Goal: Information Seeking & Learning: Learn about a topic

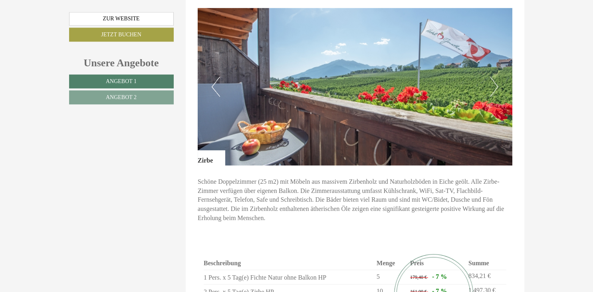
scroll to position [674, 0]
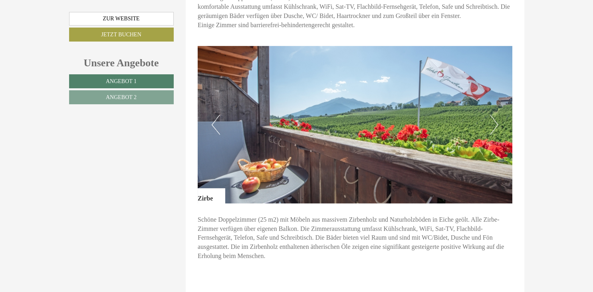
click at [496, 115] on button "Next" at bounding box center [494, 125] width 8 height 20
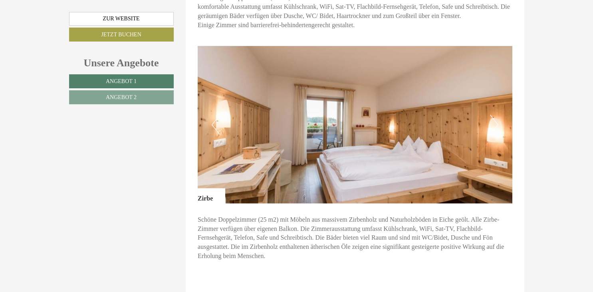
click at [496, 115] on button "Next" at bounding box center [494, 125] width 8 height 20
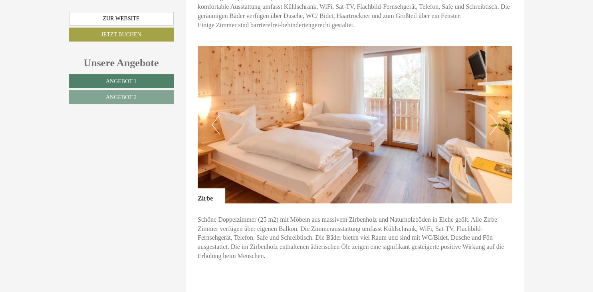
click at [496, 115] on button "Next" at bounding box center [494, 125] width 8 height 20
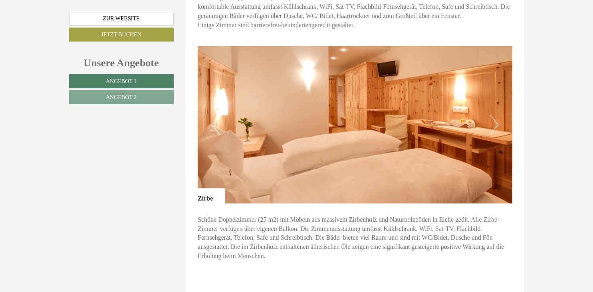
click at [496, 115] on button "Next" at bounding box center [494, 125] width 8 height 20
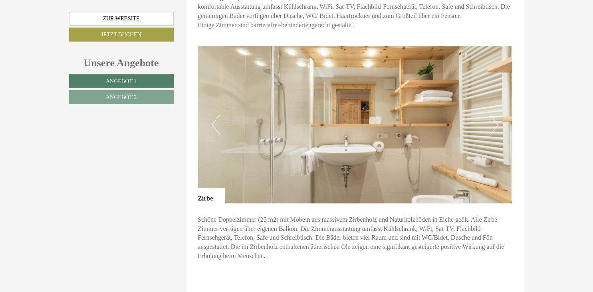
click at [496, 115] on button "Next" at bounding box center [494, 125] width 8 height 20
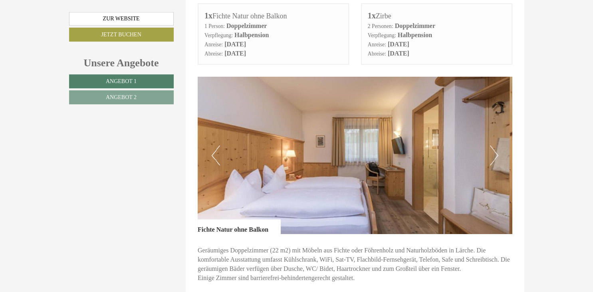
scroll to position [421, 0]
click at [495, 145] on button "Next" at bounding box center [494, 155] width 8 height 20
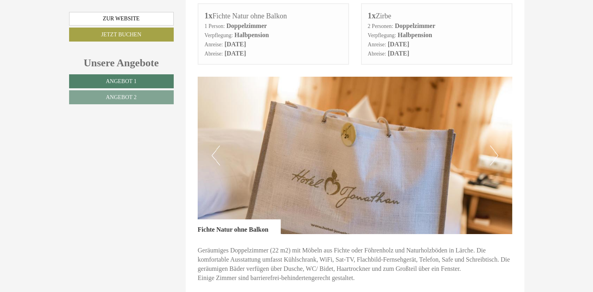
click at [495, 145] on button "Next" at bounding box center [494, 155] width 8 height 20
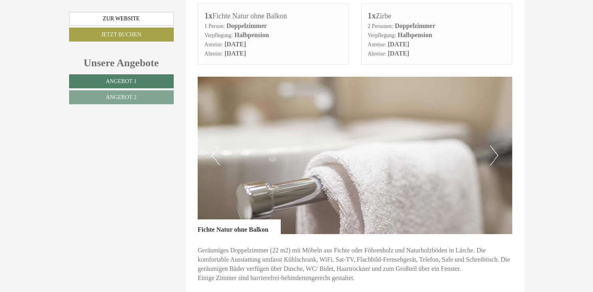
click at [495, 145] on button "Next" at bounding box center [494, 155] width 8 height 20
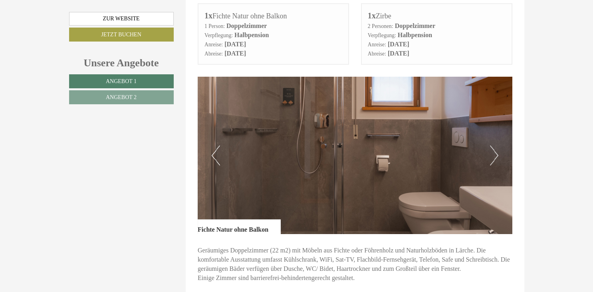
click at [495, 145] on button "Next" at bounding box center [494, 155] width 8 height 20
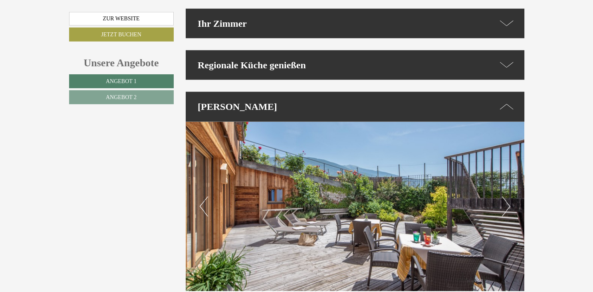
scroll to position [1854, 0]
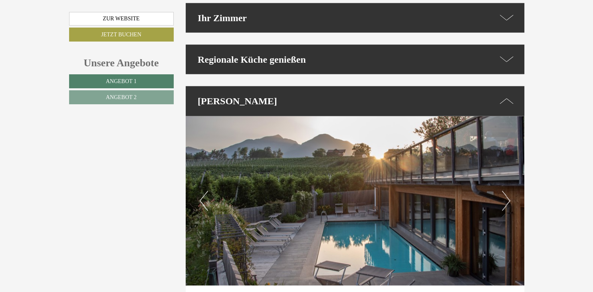
click at [507, 191] on button "Next" at bounding box center [506, 201] width 8 height 20
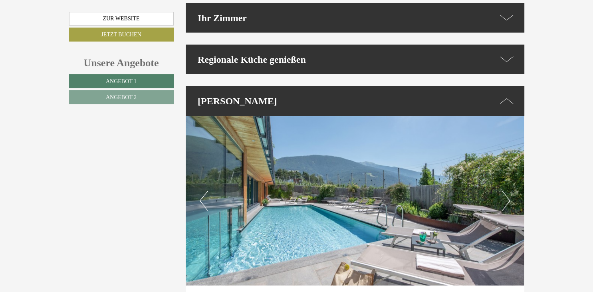
click at [507, 191] on button "Next" at bounding box center [506, 201] width 8 height 20
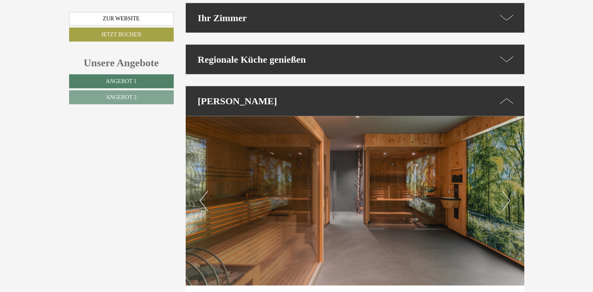
click at [507, 191] on button "Next" at bounding box center [506, 201] width 8 height 20
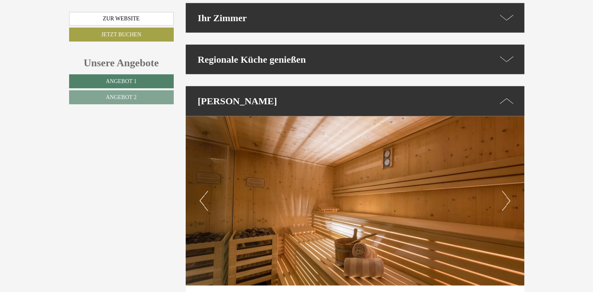
click at [507, 191] on button "Next" at bounding box center [506, 201] width 8 height 20
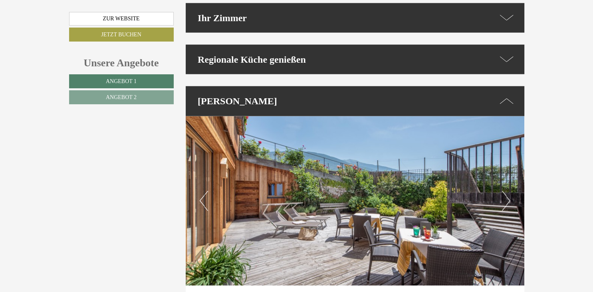
click at [507, 191] on button "Next" at bounding box center [506, 201] width 8 height 20
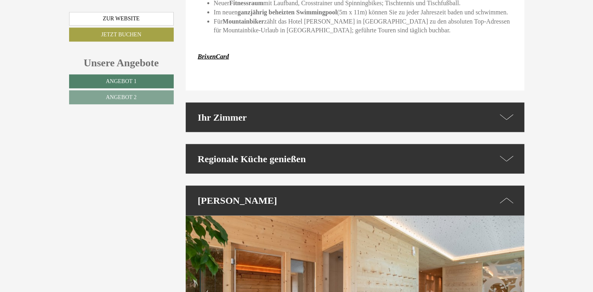
scroll to position [1728, 0]
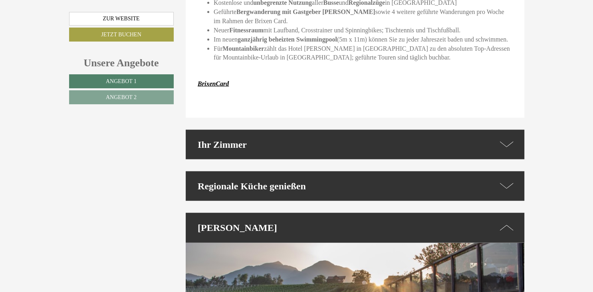
click at [507, 180] on icon at bounding box center [506, 186] width 14 height 12
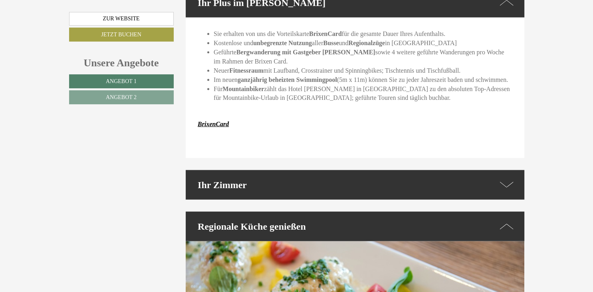
scroll to position [1686, 0]
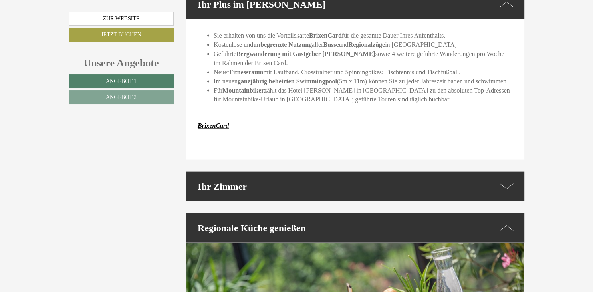
click at [506, 180] on icon at bounding box center [506, 186] width 14 height 12
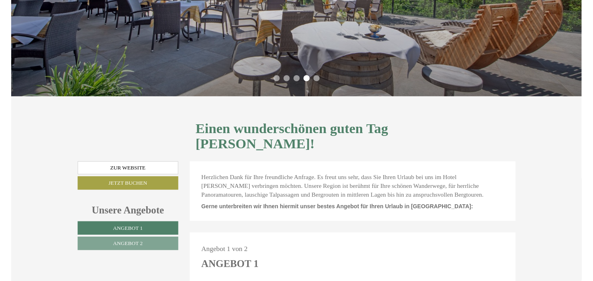
scroll to position [0, 0]
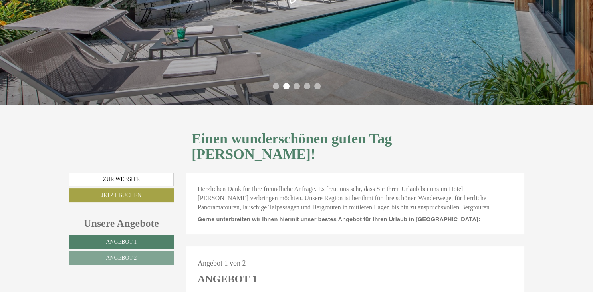
scroll to position [42, 0]
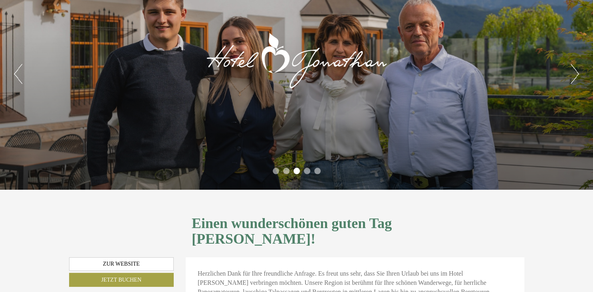
click at [309, 172] on li "4" at bounding box center [307, 171] width 6 height 6
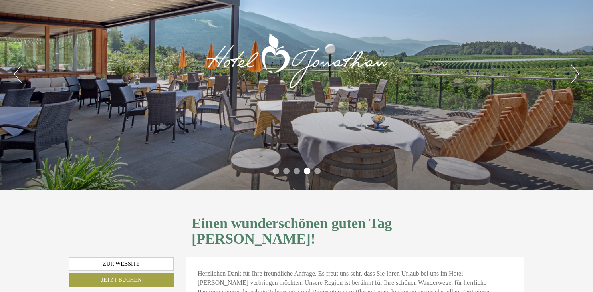
click at [317, 170] on li "5" at bounding box center [317, 171] width 6 height 6
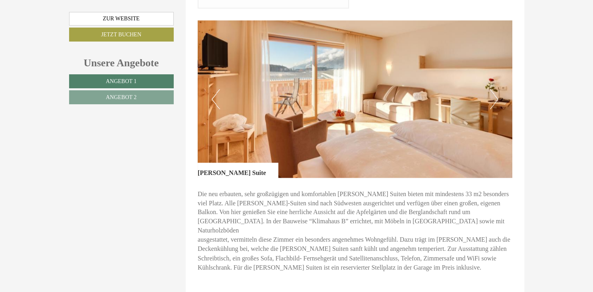
scroll to position [1264, 0]
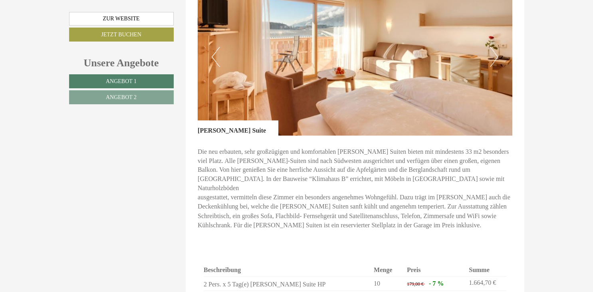
click at [285, 53] on img at bounding box center [355, 56] width 315 height 157
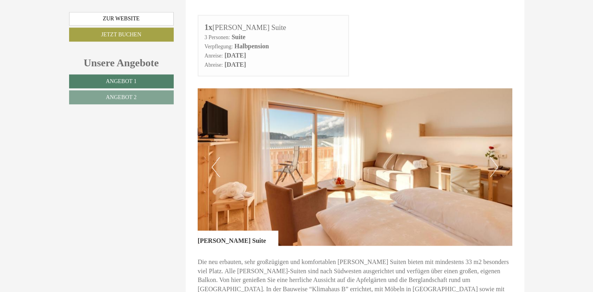
scroll to position [1138, 0]
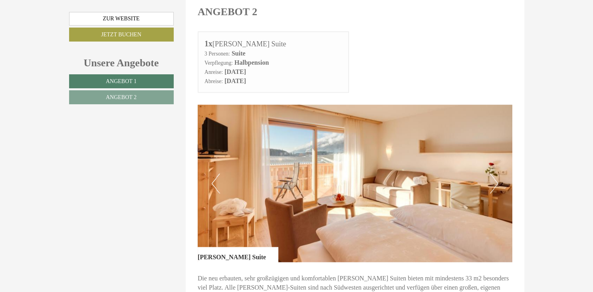
click at [358, 188] on img at bounding box center [355, 183] width 315 height 157
click at [496, 173] on button "Next" at bounding box center [494, 183] width 8 height 20
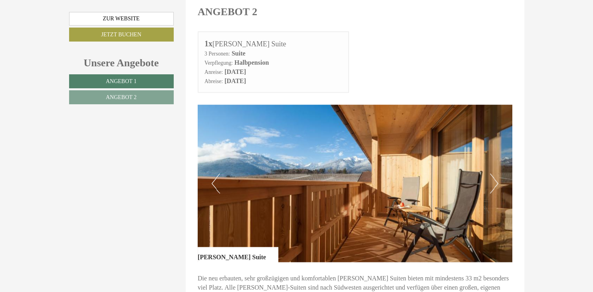
click at [496, 173] on button "Next" at bounding box center [494, 183] width 8 height 20
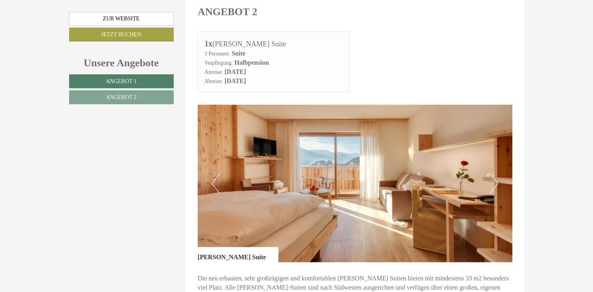
click at [496, 173] on button "Next" at bounding box center [494, 183] width 8 height 20
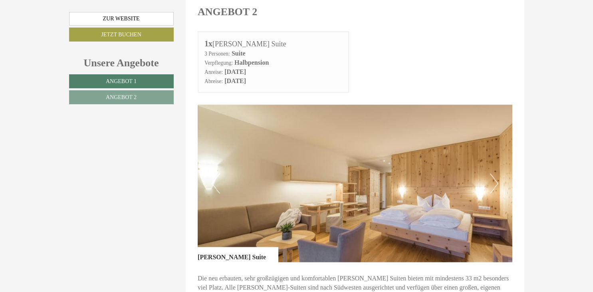
click at [496, 173] on button "Next" at bounding box center [494, 183] width 8 height 20
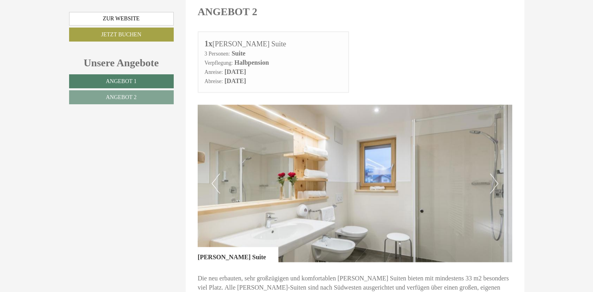
click at [496, 173] on button "Next" at bounding box center [494, 183] width 8 height 20
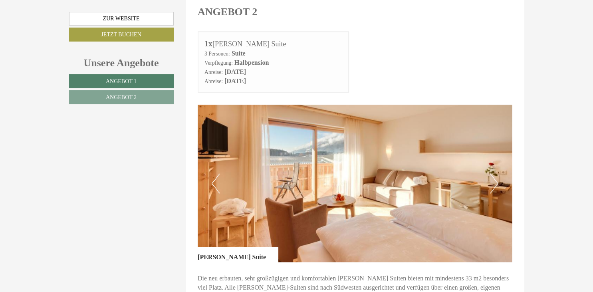
click at [496, 173] on button "Next" at bounding box center [494, 183] width 8 height 20
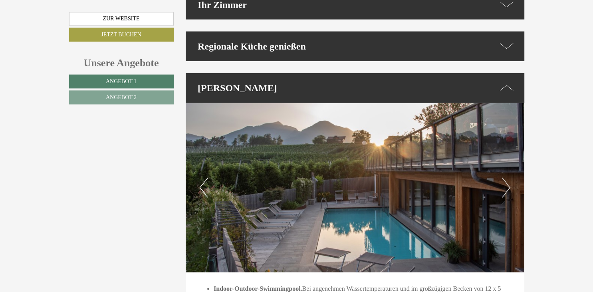
scroll to position [1897, 0]
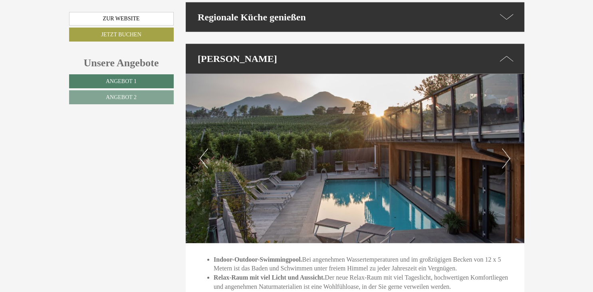
click at [508, 148] on button "Next" at bounding box center [506, 158] width 8 height 20
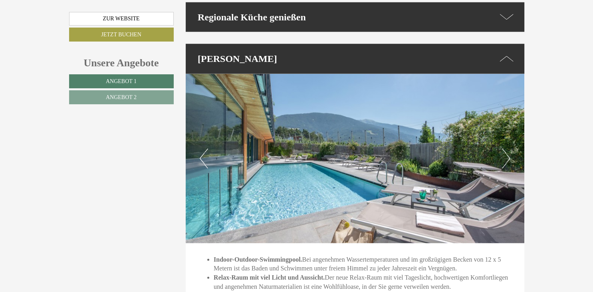
click at [508, 148] on button "Next" at bounding box center [506, 158] width 8 height 20
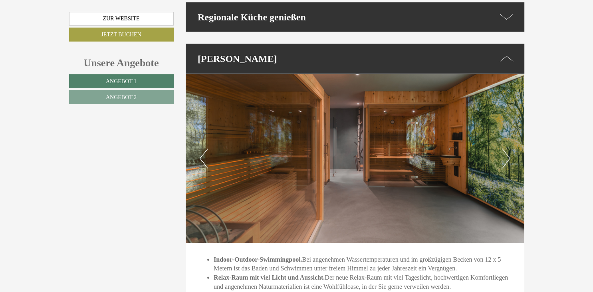
click at [508, 148] on button "Next" at bounding box center [506, 158] width 8 height 20
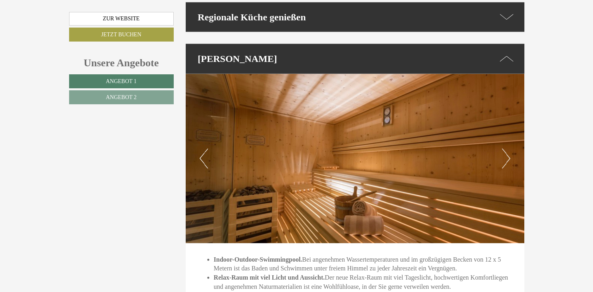
click at [508, 148] on button "Next" at bounding box center [506, 158] width 8 height 20
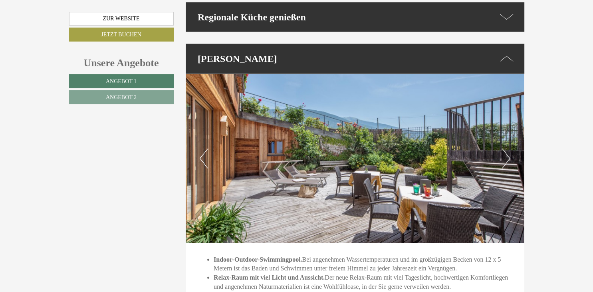
click at [508, 148] on button "Next" at bounding box center [506, 158] width 8 height 20
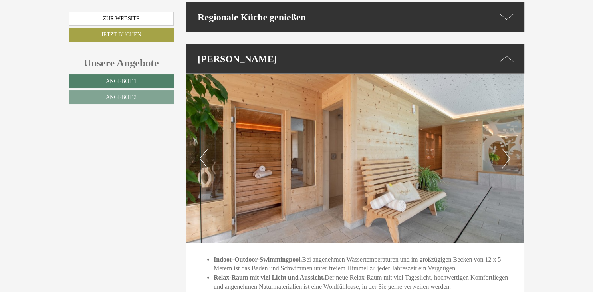
click at [508, 148] on button "Next" at bounding box center [506, 158] width 8 height 20
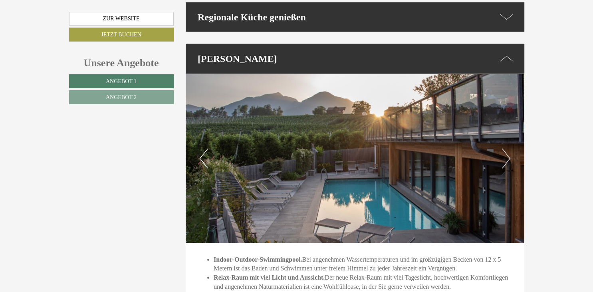
click at [508, 148] on button "Next" at bounding box center [506, 158] width 8 height 20
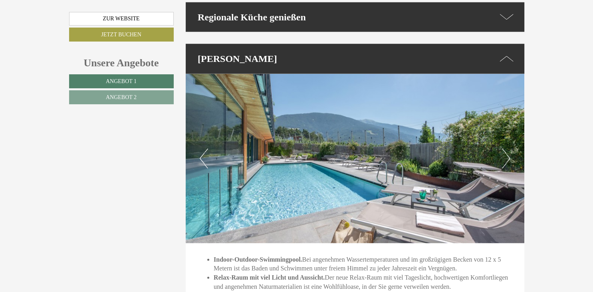
click at [508, 148] on button "Next" at bounding box center [506, 158] width 8 height 20
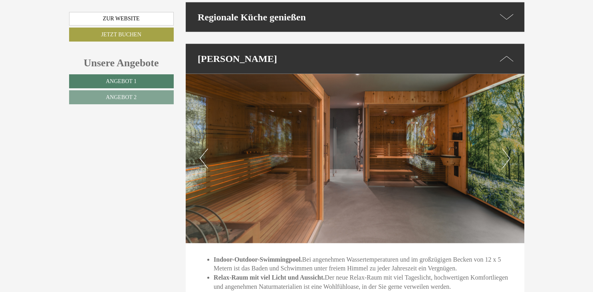
click at [508, 148] on button "Next" at bounding box center [506, 158] width 8 height 20
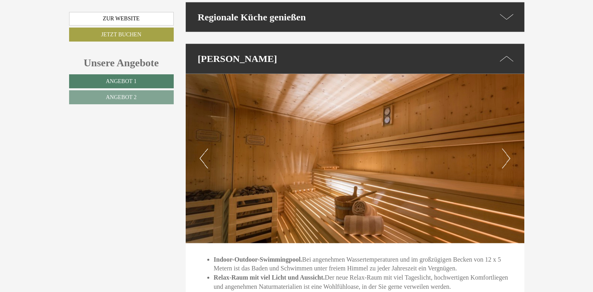
click at [508, 148] on button "Next" at bounding box center [506, 158] width 8 height 20
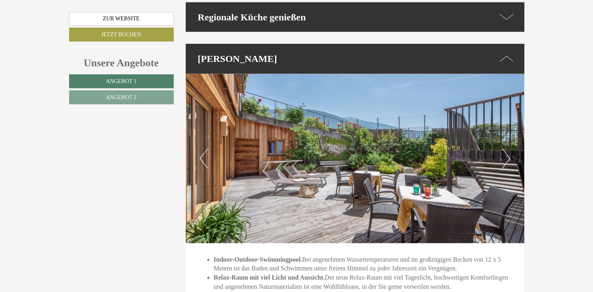
click at [508, 148] on button "Next" at bounding box center [506, 158] width 8 height 20
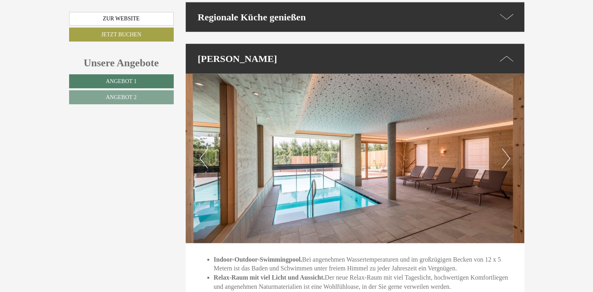
click at [508, 148] on button "Next" at bounding box center [506, 158] width 8 height 20
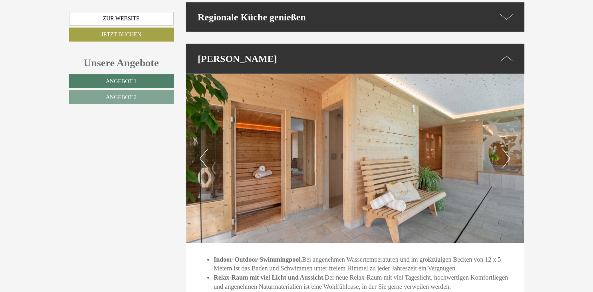
click at [508, 148] on button "Next" at bounding box center [506, 158] width 8 height 20
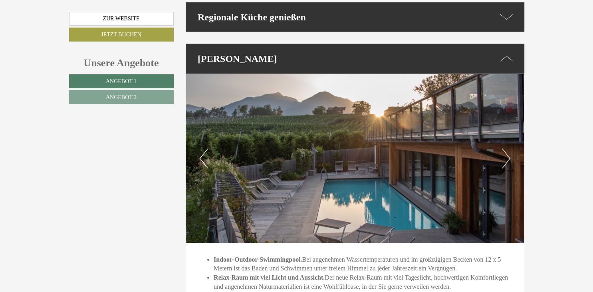
click at [508, 148] on button "Next" at bounding box center [506, 158] width 8 height 20
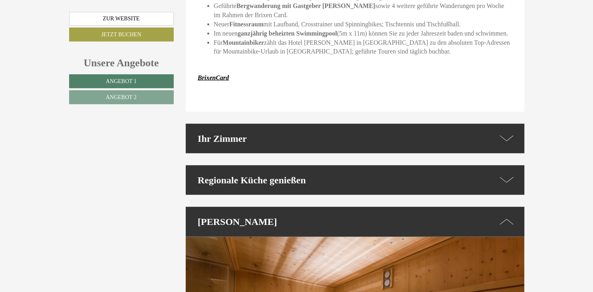
scroll to position [1742, 0]
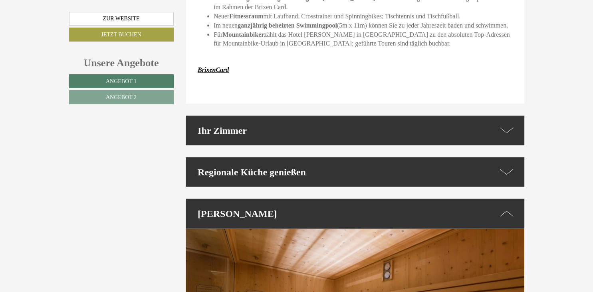
click at [507, 166] on icon at bounding box center [506, 172] width 14 height 12
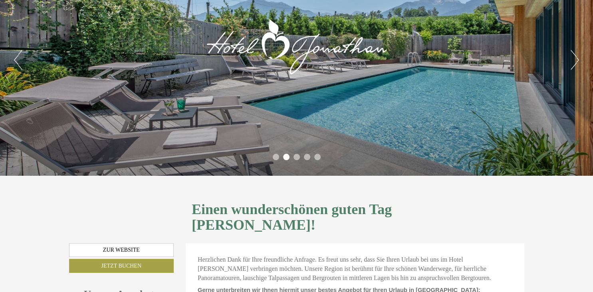
scroll to position [0, 0]
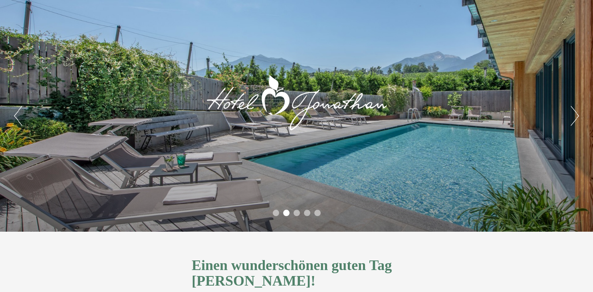
click at [296, 214] on li "3" at bounding box center [296, 213] width 6 height 6
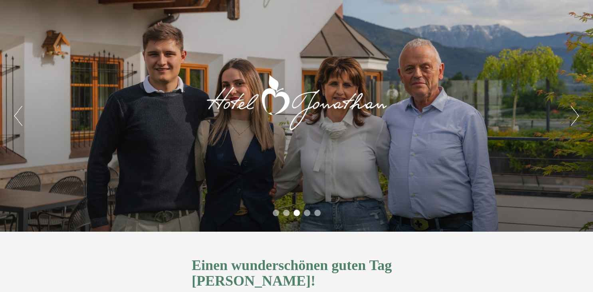
click at [307, 214] on li "4" at bounding box center [307, 213] width 6 height 6
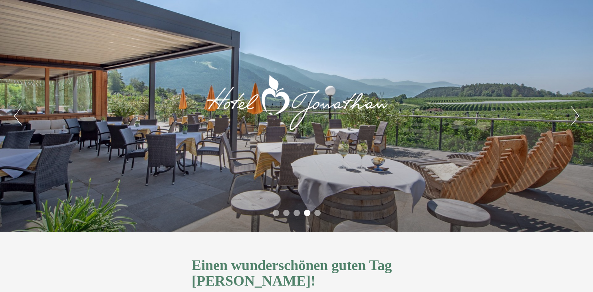
click at [315, 214] on li "5" at bounding box center [317, 213] width 6 height 6
